Goal: Task Accomplishment & Management: Use online tool/utility

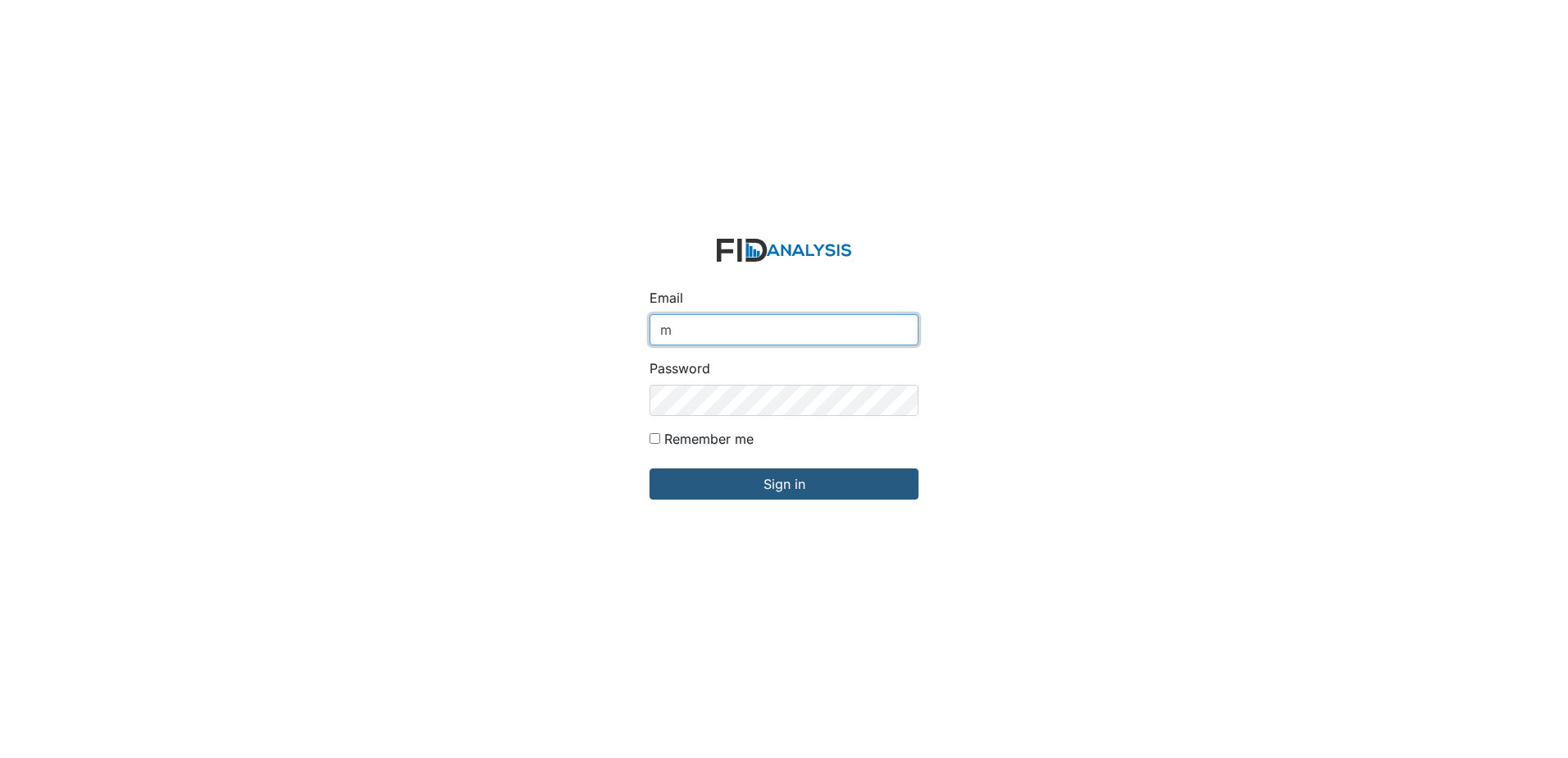
type input "[EMAIL_ADDRESS][DOMAIN_NAME]"
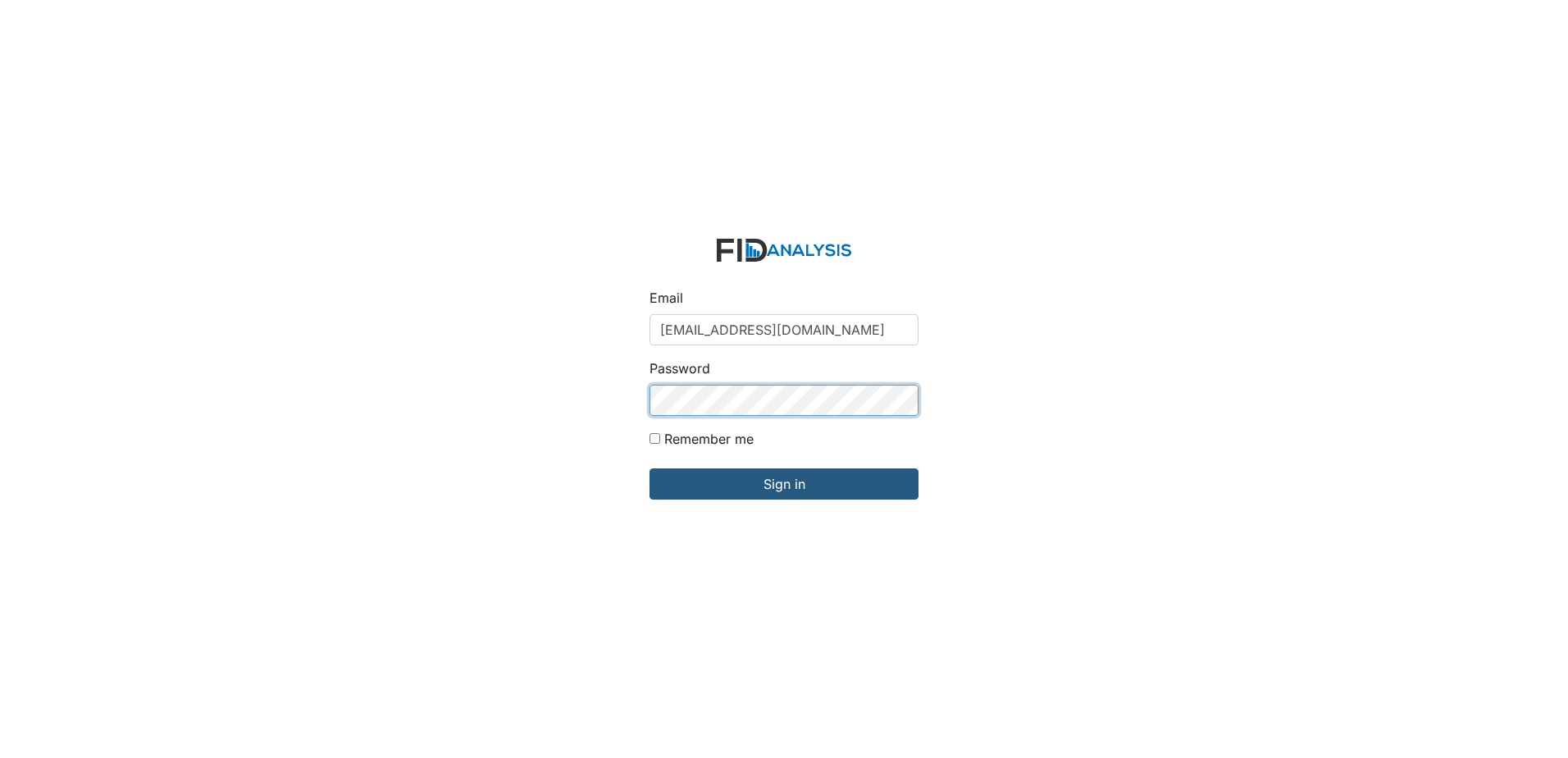
click at [650, 468] on input "Sign in" at bounding box center [784, 483] width 269 height 31
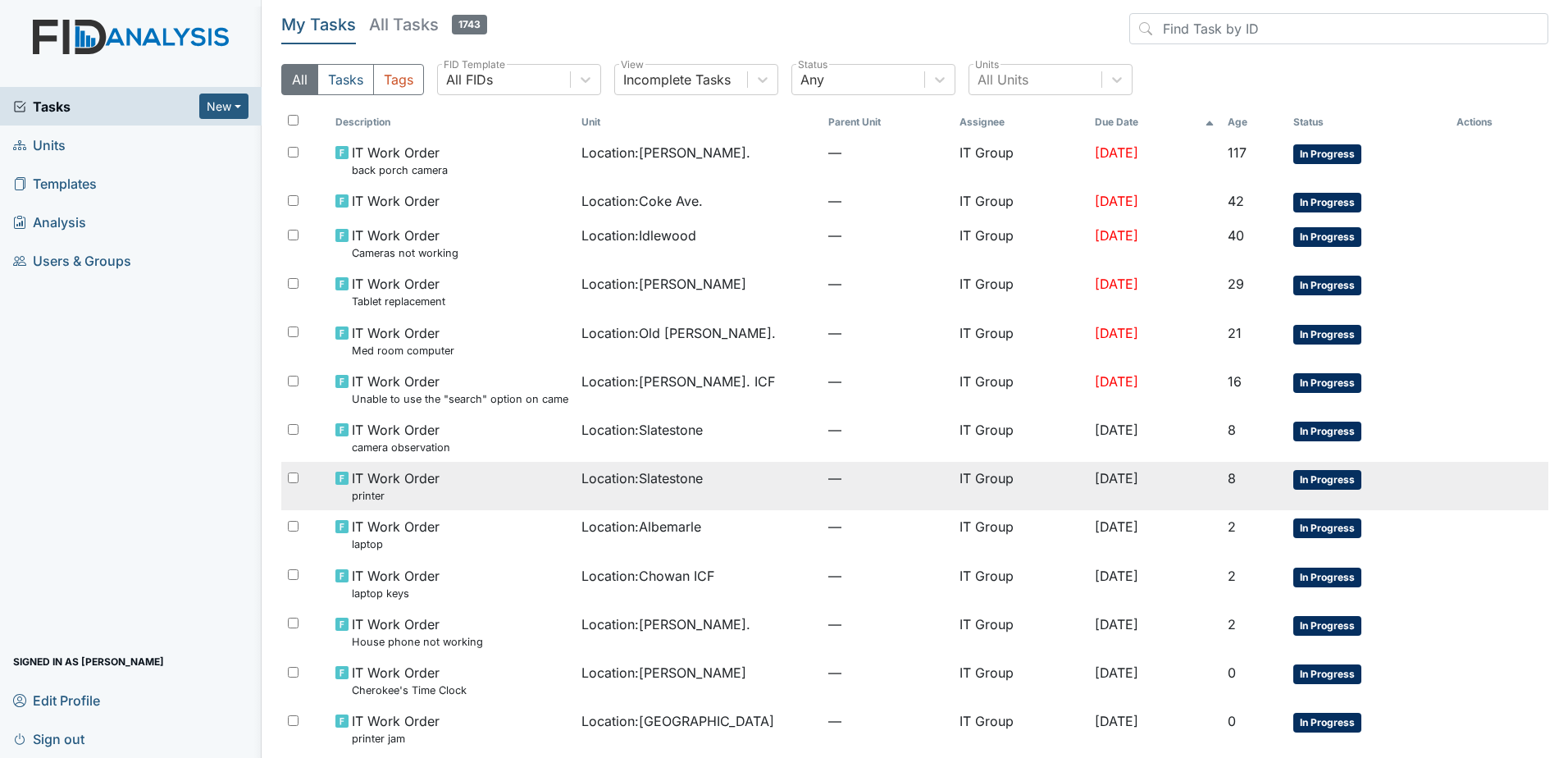
scroll to position [65, 0]
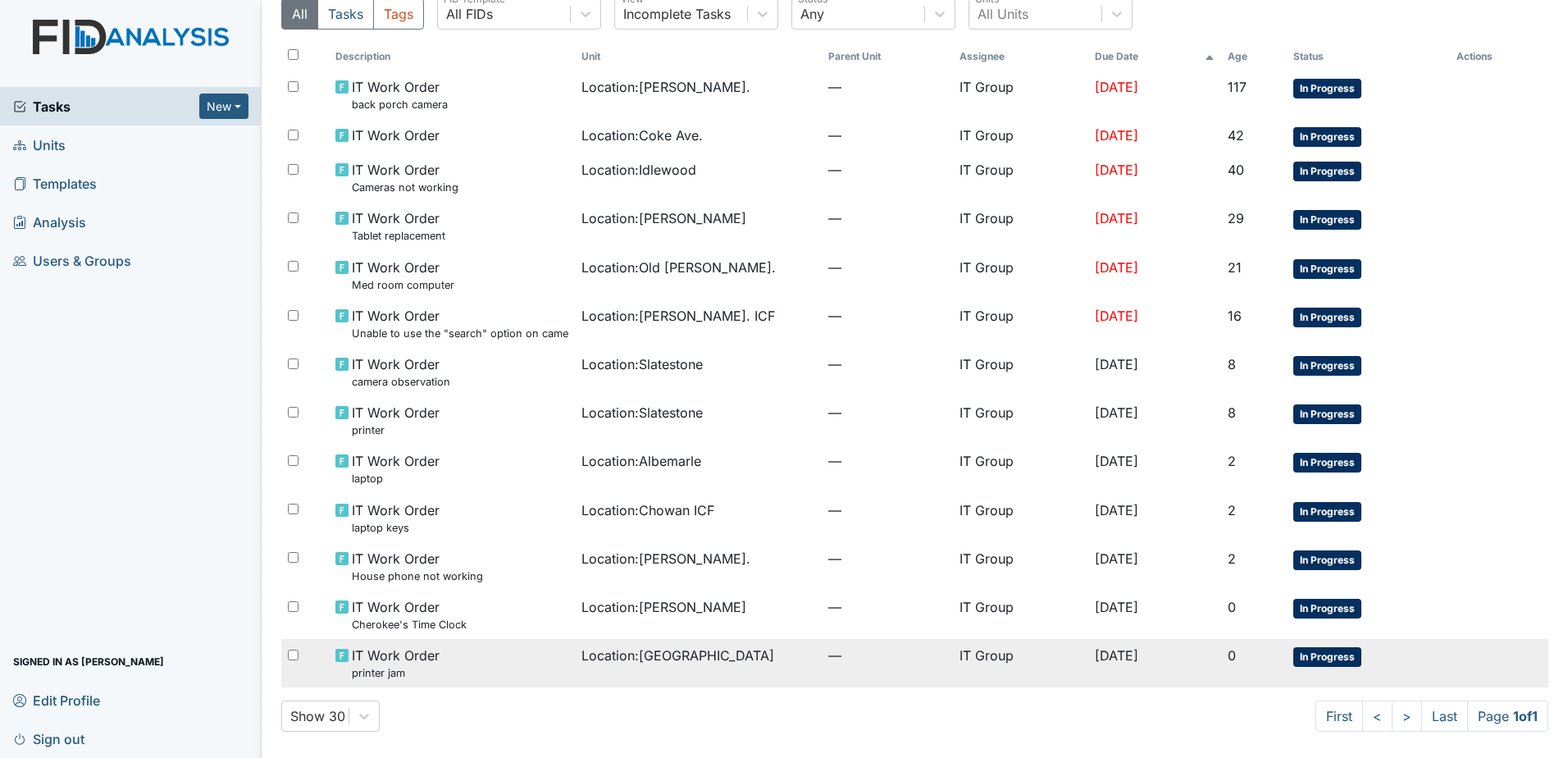
click at [779, 677] on td "Location : [GEOGRAPHIC_DATA]" at bounding box center [698, 663] width 247 height 48
